Goal: Communication & Community: Answer question/provide support

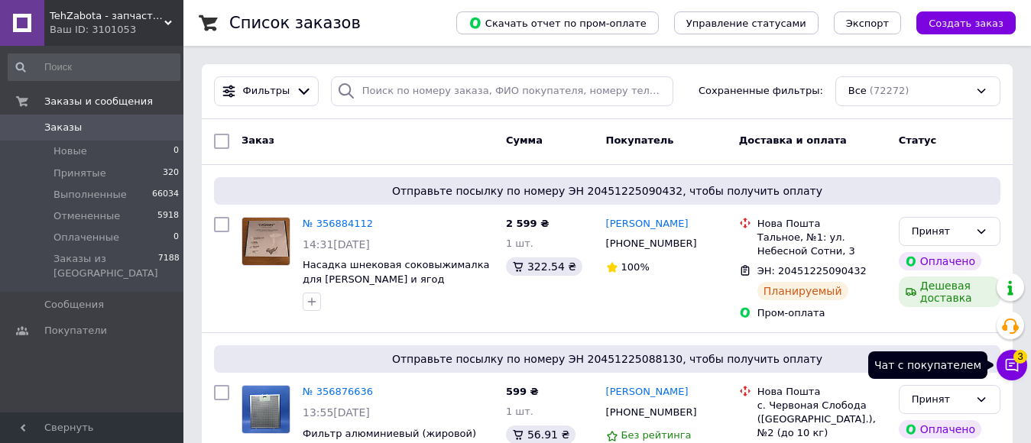
click at [1019, 369] on icon at bounding box center [1012, 365] width 15 height 15
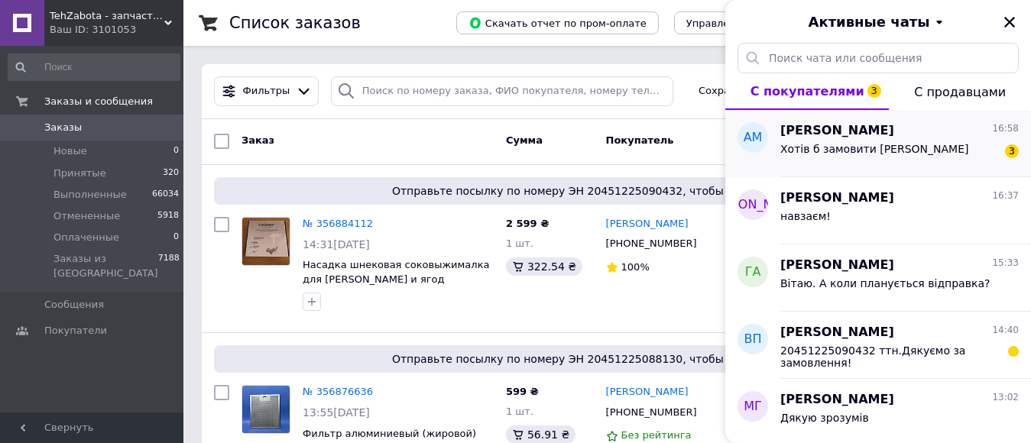
click at [926, 154] on div "Хотів б замовити дану помпу 3" at bounding box center [900, 152] width 239 height 24
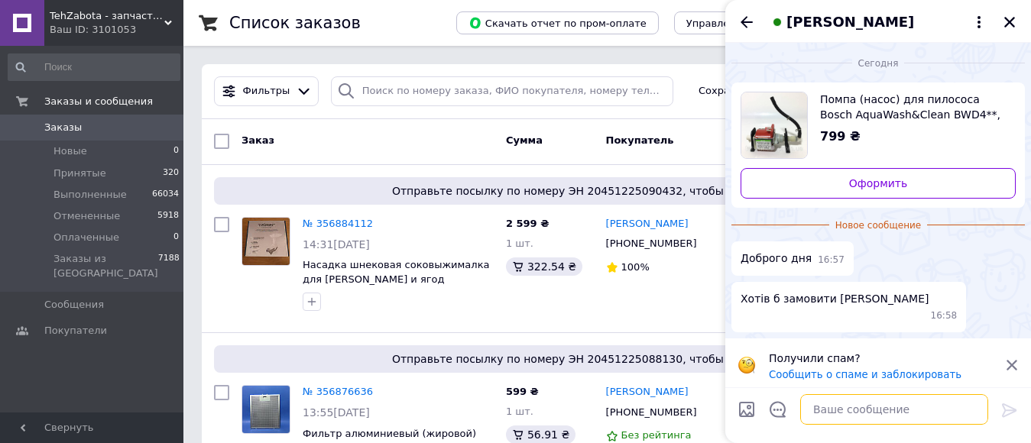
click at [836, 409] on textarea at bounding box center [894, 409] width 188 height 31
drag, startPoint x: 771, startPoint y: 133, endPoint x: 747, endPoint y: 164, distance: 38.7
click at [771, 132] on img "Посмотреть товар" at bounding box center [775, 126] width 66 height 66
click at [843, 409] on textarea at bounding box center [894, 409] width 188 height 31
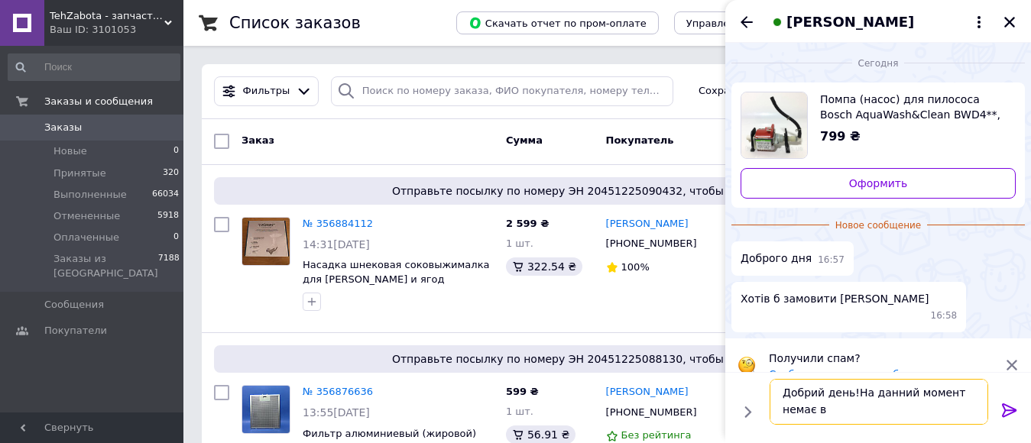
scroll to position [2, 0]
type textarea "Добрий день!На данний момент немає в наявності"
click at [783, 122] on img "Посмотреть товар" at bounding box center [775, 126] width 66 height 66
click at [1011, 406] on icon at bounding box center [1010, 410] width 18 height 18
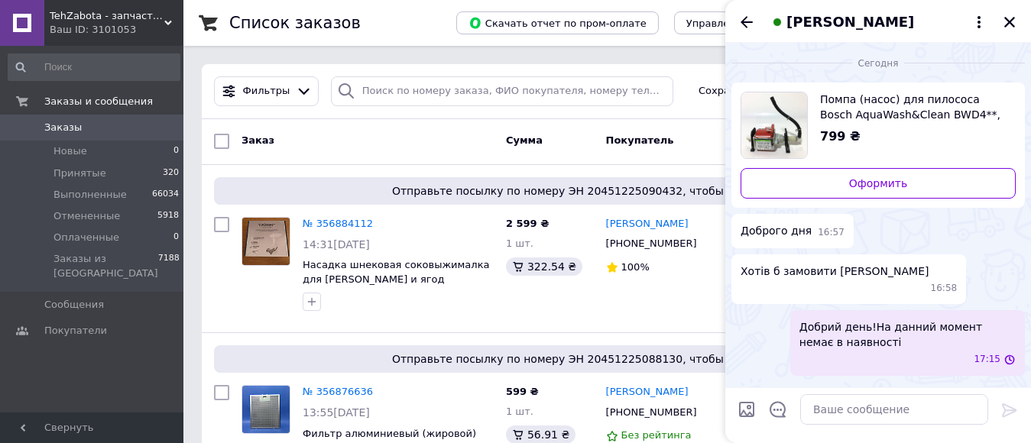
scroll to position [0, 0]
click at [745, 21] on icon "Назад" at bounding box center [747, 21] width 12 height 11
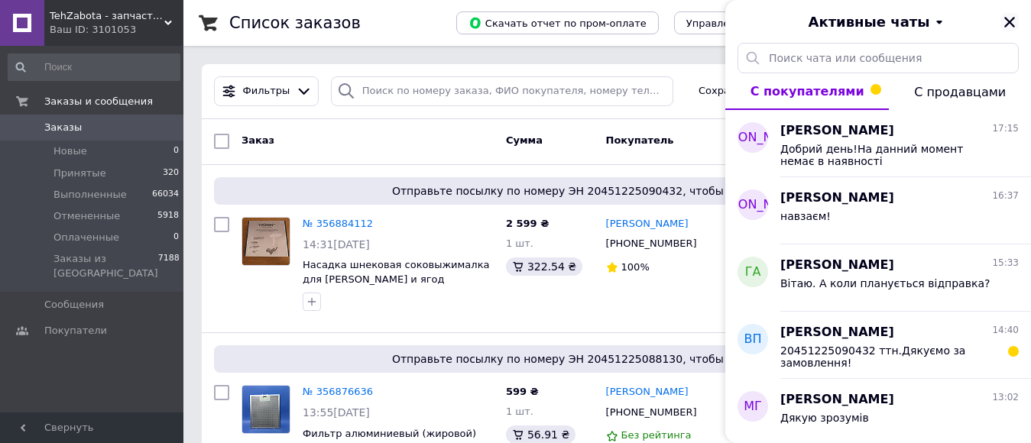
click at [1006, 21] on icon "Закрыть" at bounding box center [1010, 22] width 14 height 14
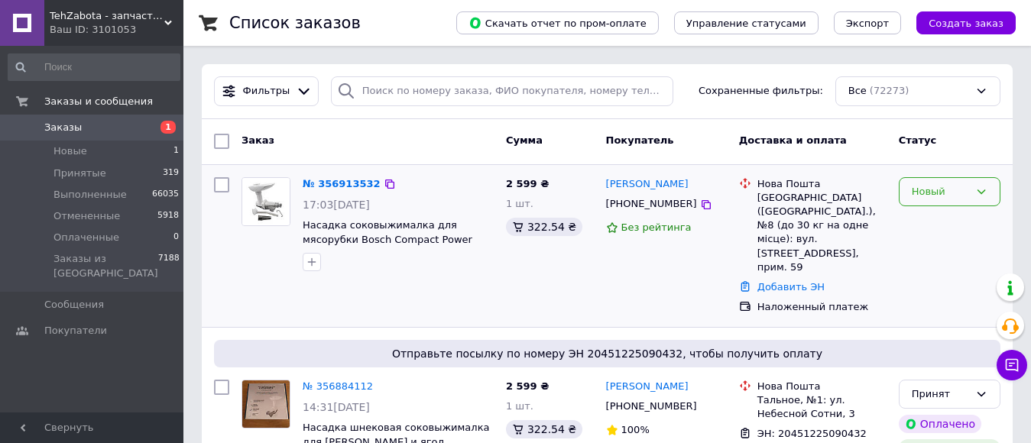
click at [949, 181] on div "Новый" at bounding box center [950, 192] width 102 height 30
drag, startPoint x: 943, startPoint y: 219, endPoint x: 451, endPoint y: 255, distance: 493.6
click at [943, 220] on li "Принят" at bounding box center [950, 223] width 100 height 28
click at [338, 183] on link "№ 356913532" at bounding box center [338, 183] width 70 height 11
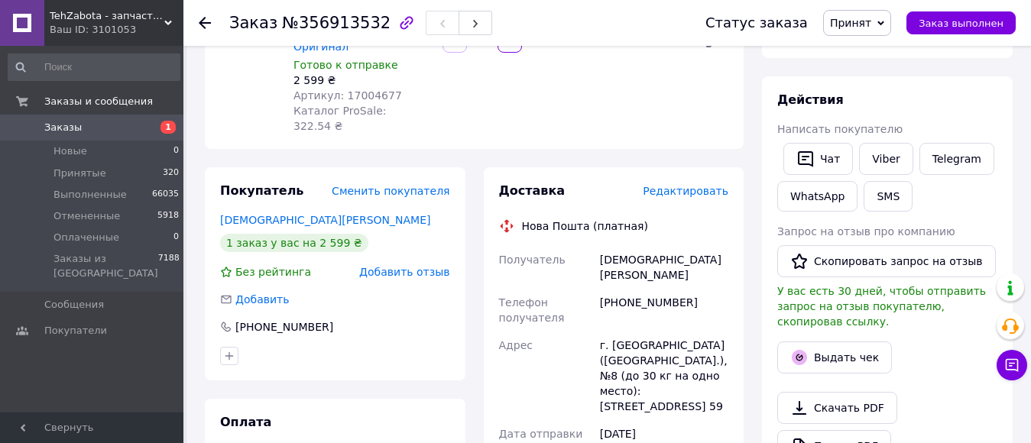
scroll to position [153, 0]
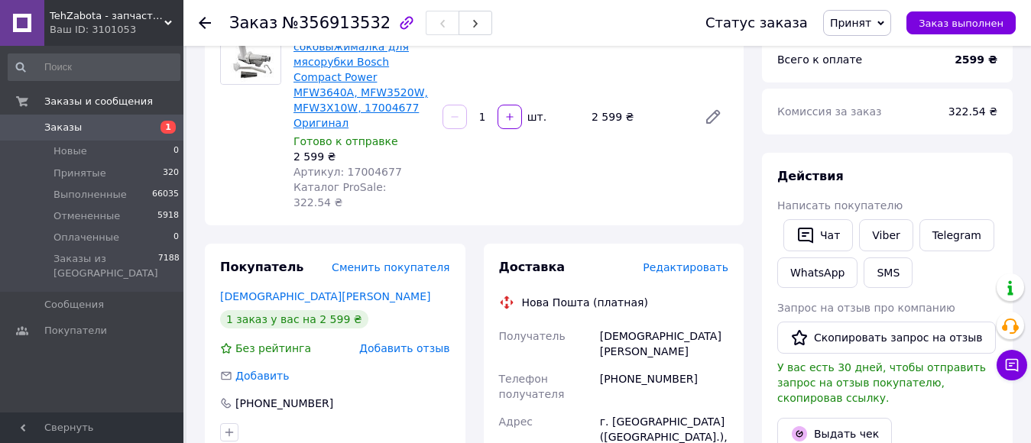
click at [345, 67] on link "Насадка соковыжималка для мясорубки Bosch Compact Power MFW3640A, MFW3520W, MFW…" at bounding box center [361, 77] width 135 height 104
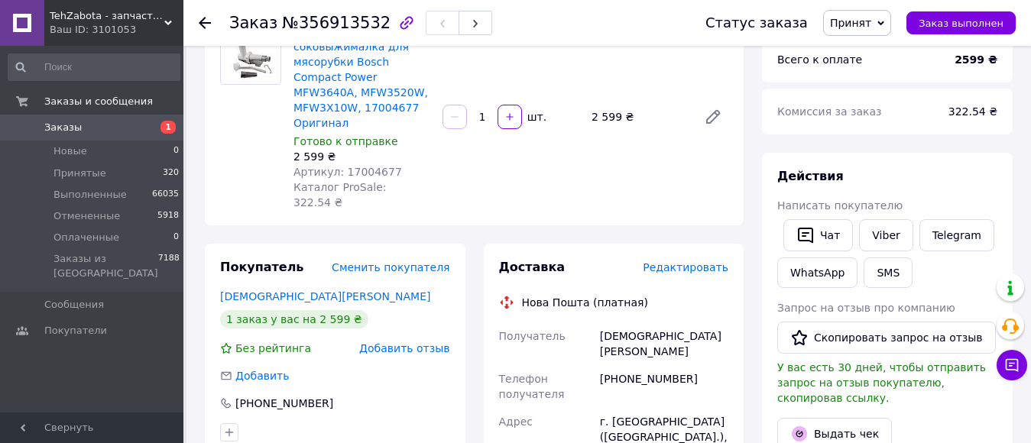
scroll to position [229, 0]
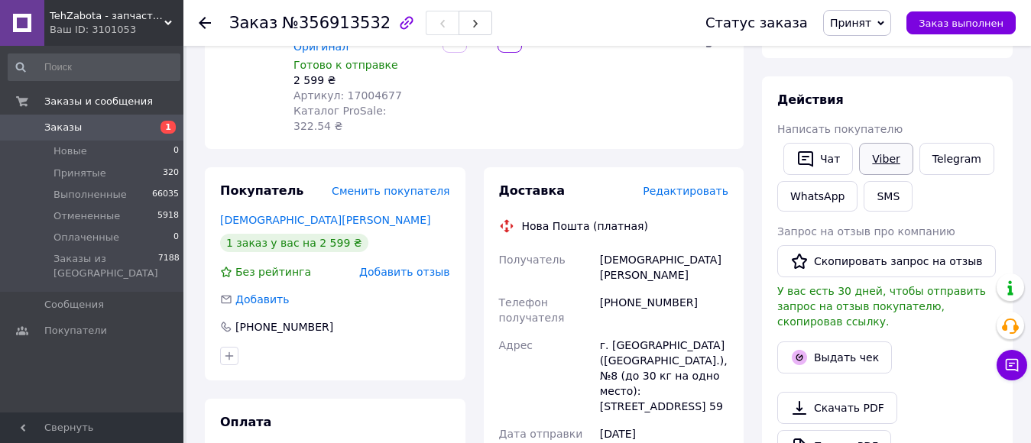
click at [878, 161] on link "Viber" at bounding box center [886, 159] width 54 height 32
click at [200, 24] on icon at bounding box center [205, 23] width 12 height 12
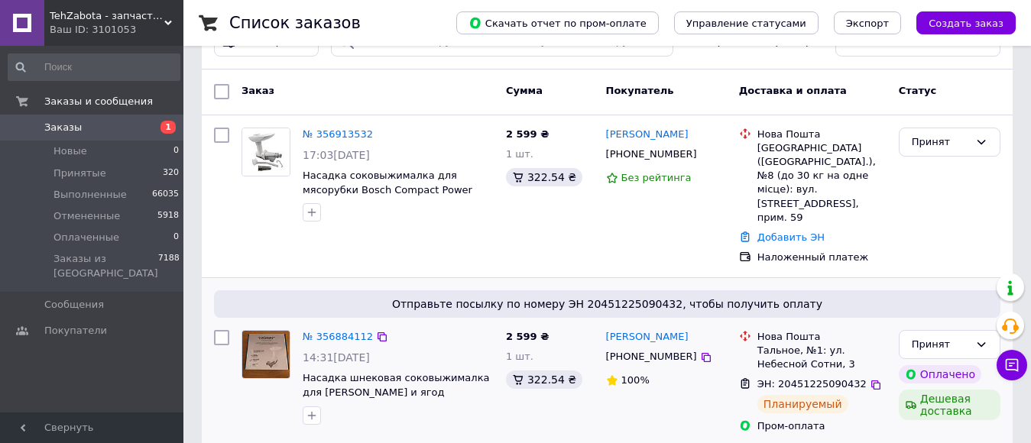
scroll to position [76, 0]
